Goal: Find specific fact: Find specific fact

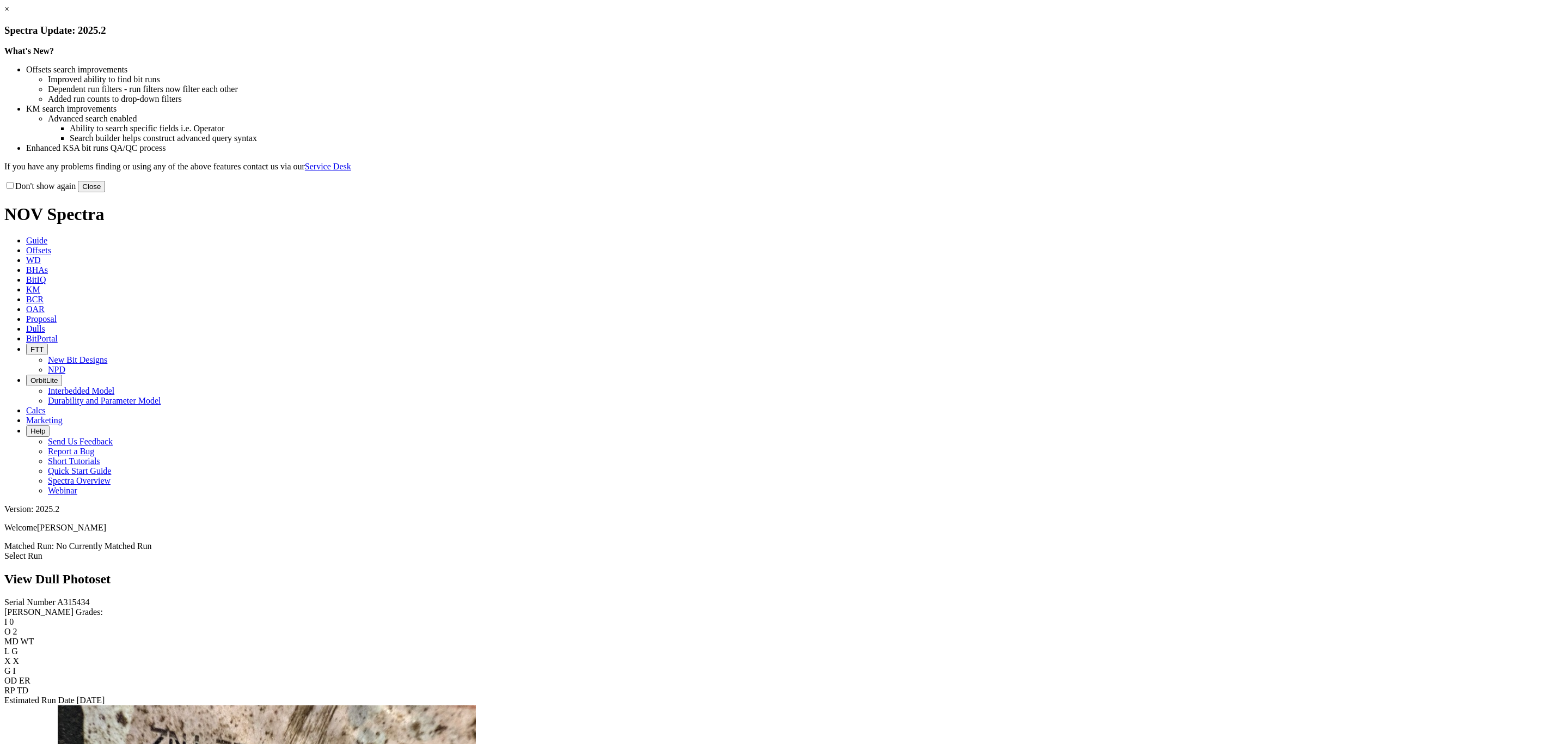
drag, startPoint x: 994, startPoint y: 308, endPoint x: 896, endPoint y: 241, distance: 118.7
click at [105, 192] on button "Close" at bounding box center [91, 187] width 27 height 12
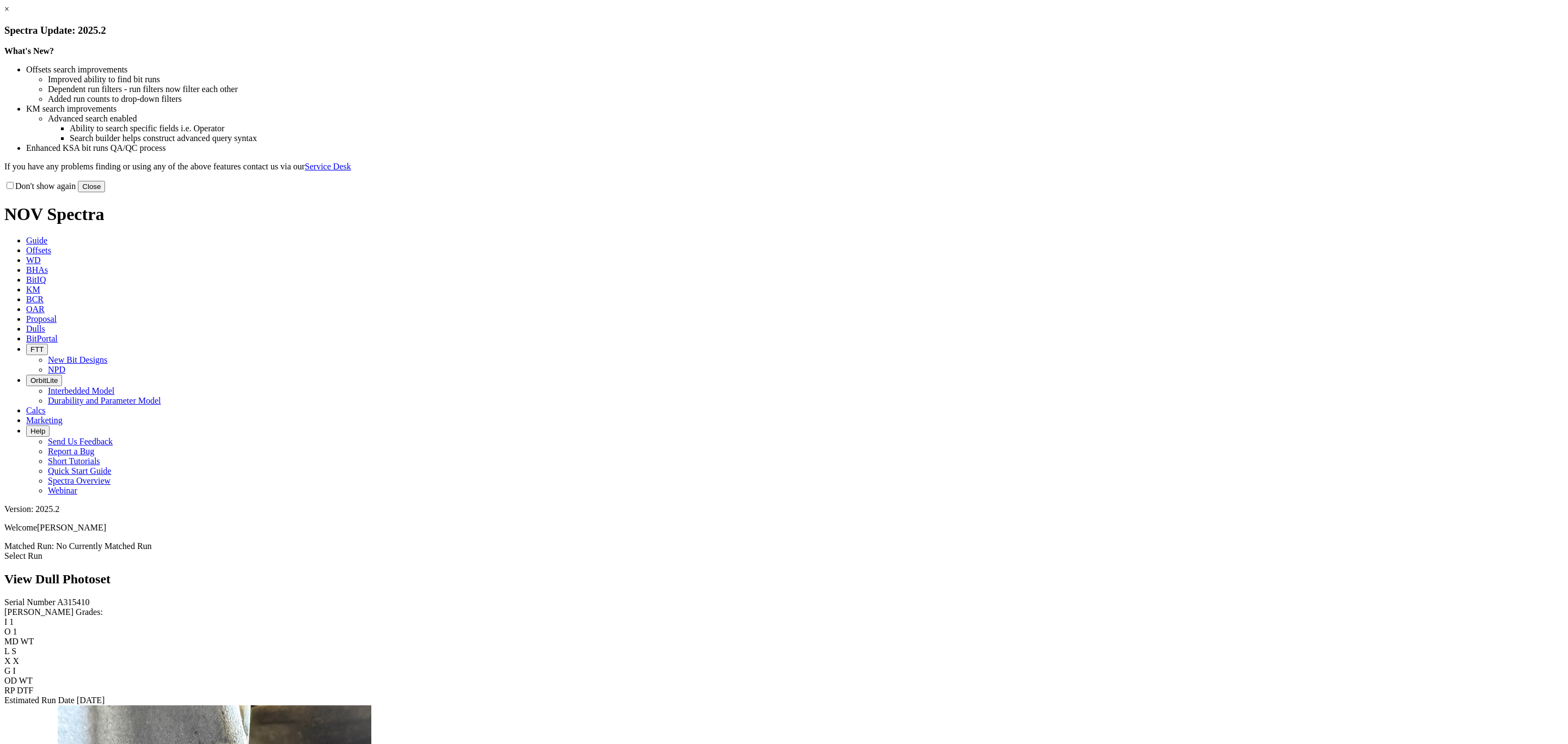
click at [10, 14] on link "×" at bounding box center [7, 9] width 5 height 10
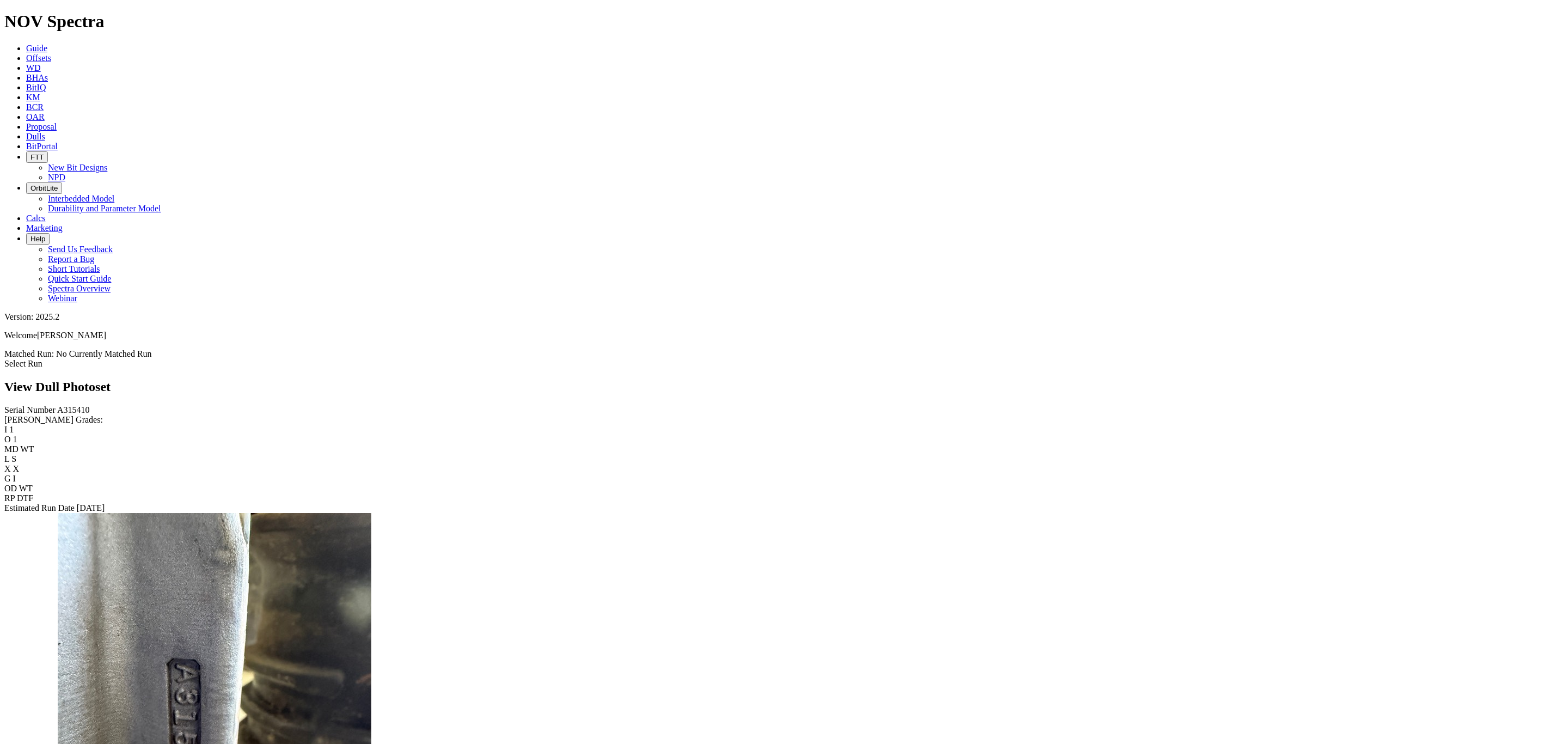
scroll to position [1216, 0]
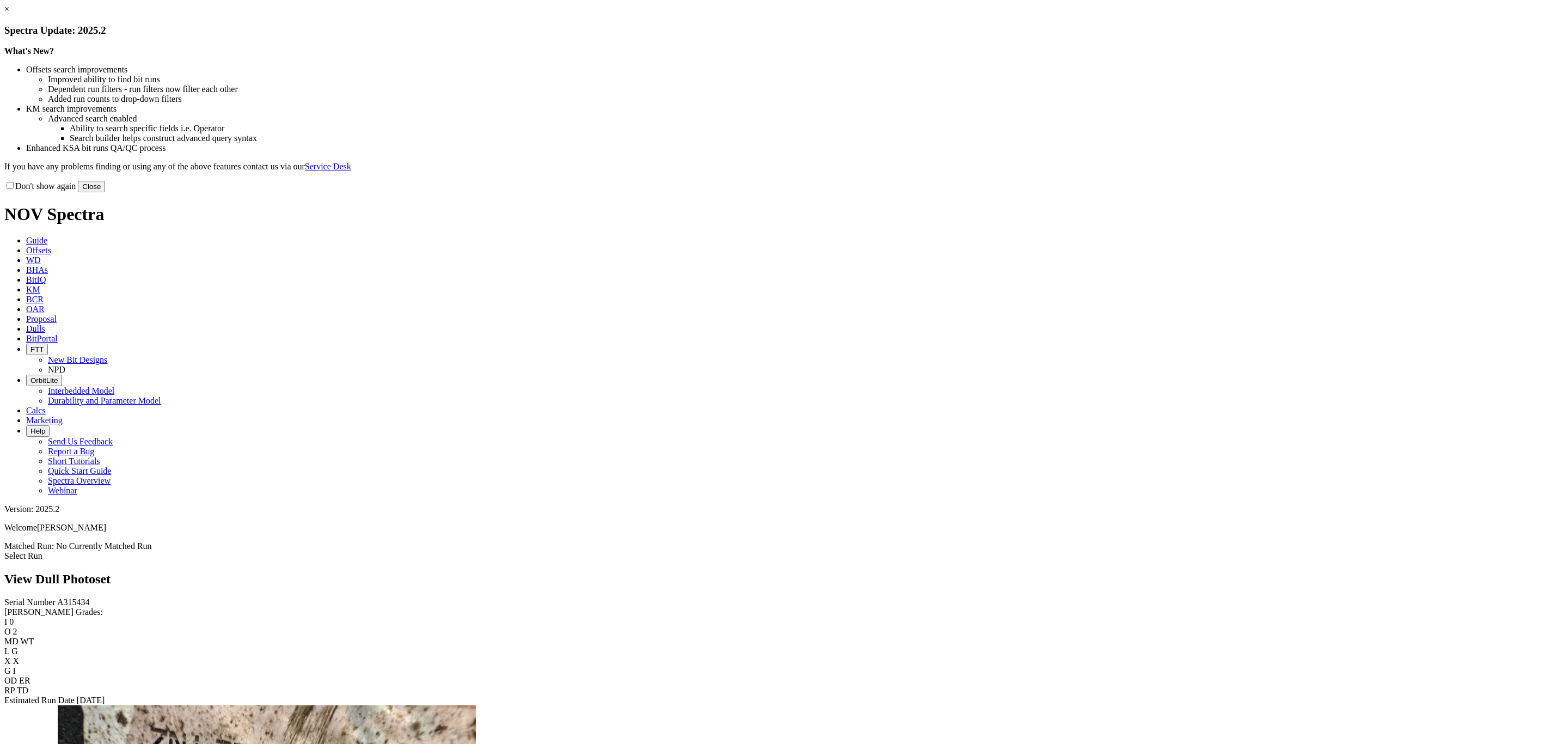
click at [10, 14] on link "×" at bounding box center [7, 9] width 5 height 10
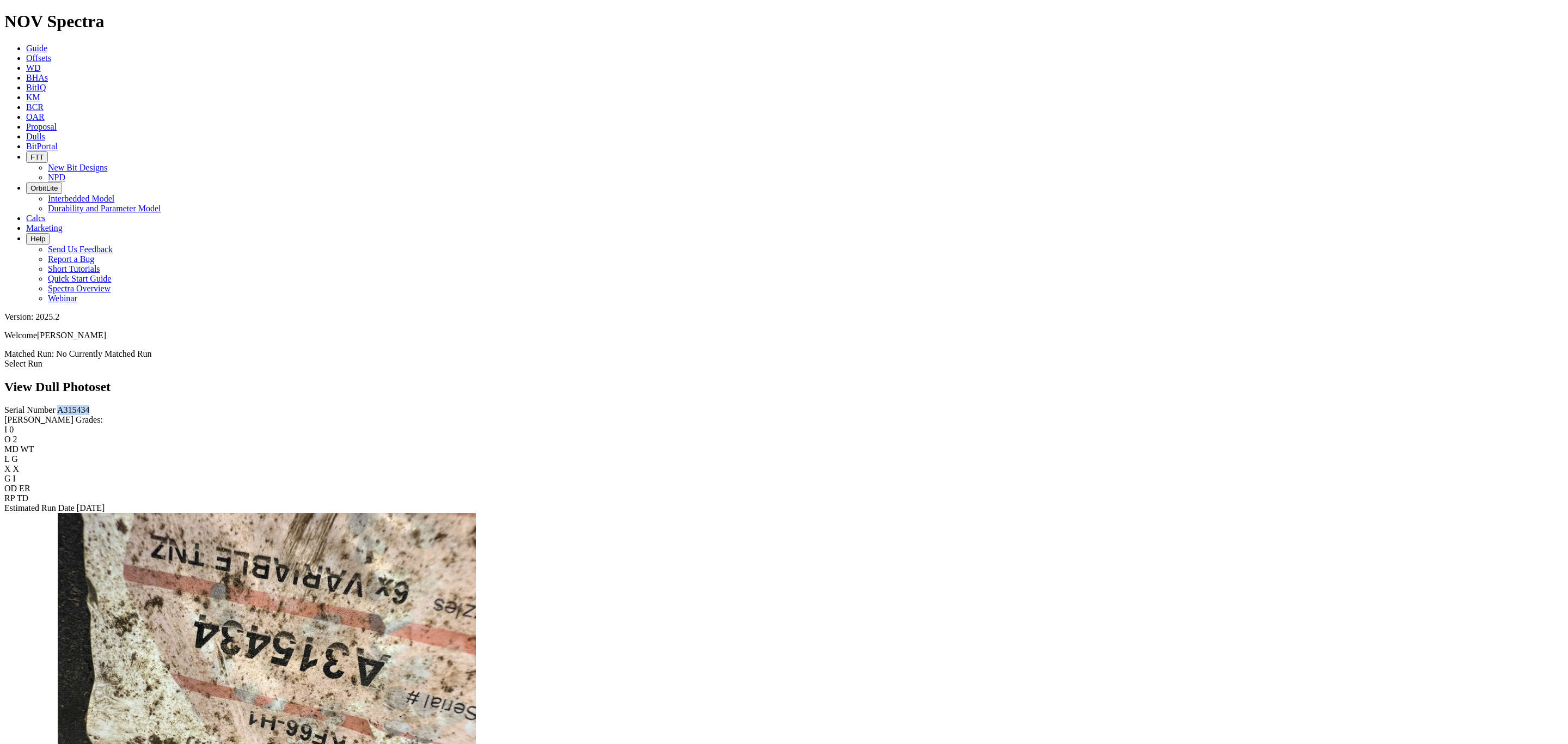
drag, startPoint x: 56, startPoint y: 96, endPoint x: 17, endPoint y: 98, distance: 39.1
click at [17, 405] on div "Serial Number A315434" at bounding box center [784, 410] width 1560 height 10
copy span "A315434"
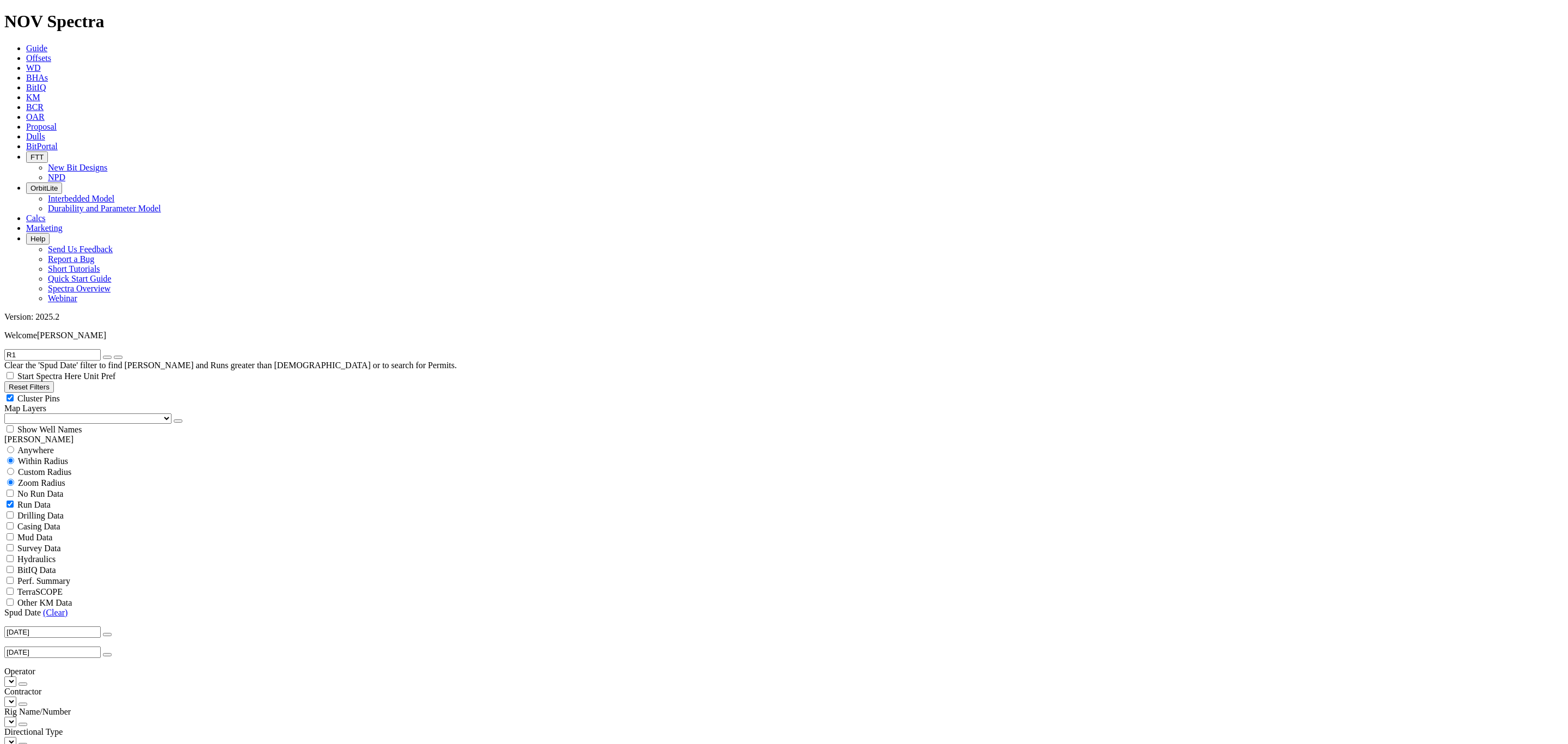
scroll to position [171, 0]
